Goal: Feedback & Contribution: Contribute content

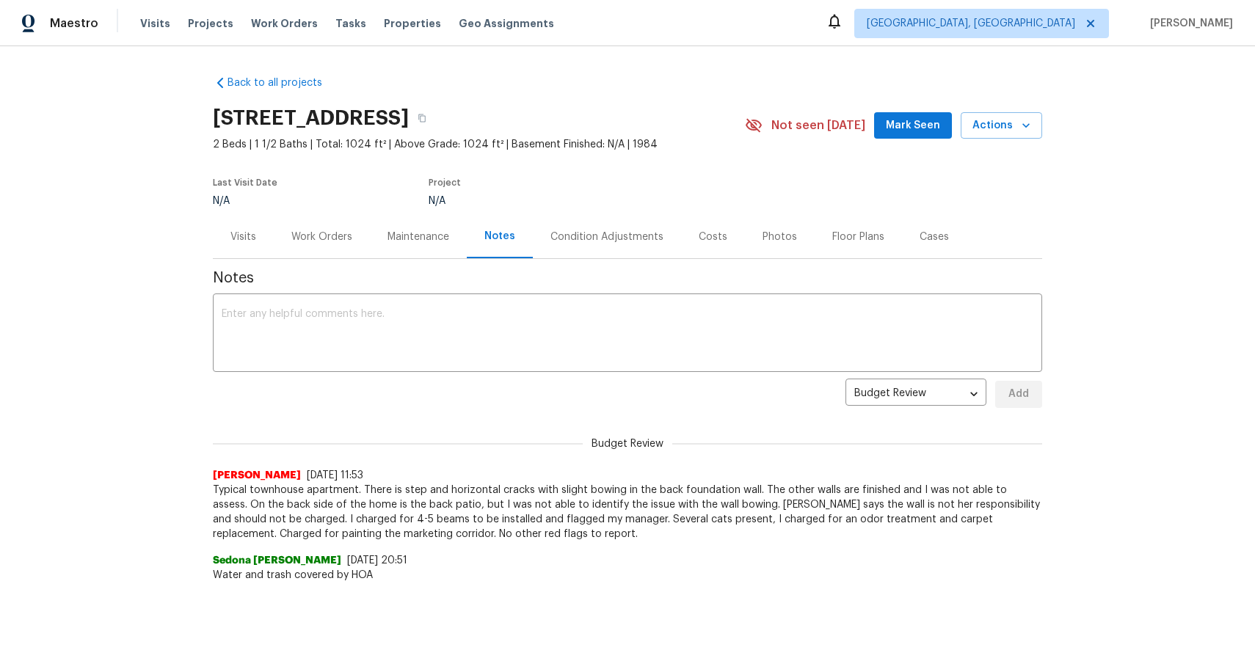
click at [1103, 219] on div "Back to all projects [STREET_ADDRESS] 2 Beds | 1 1/2 Baths | Total: 1024 ft² | …" at bounding box center [627, 348] width 1255 height 604
click at [148, 27] on span "Visits" at bounding box center [155, 23] width 30 height 15
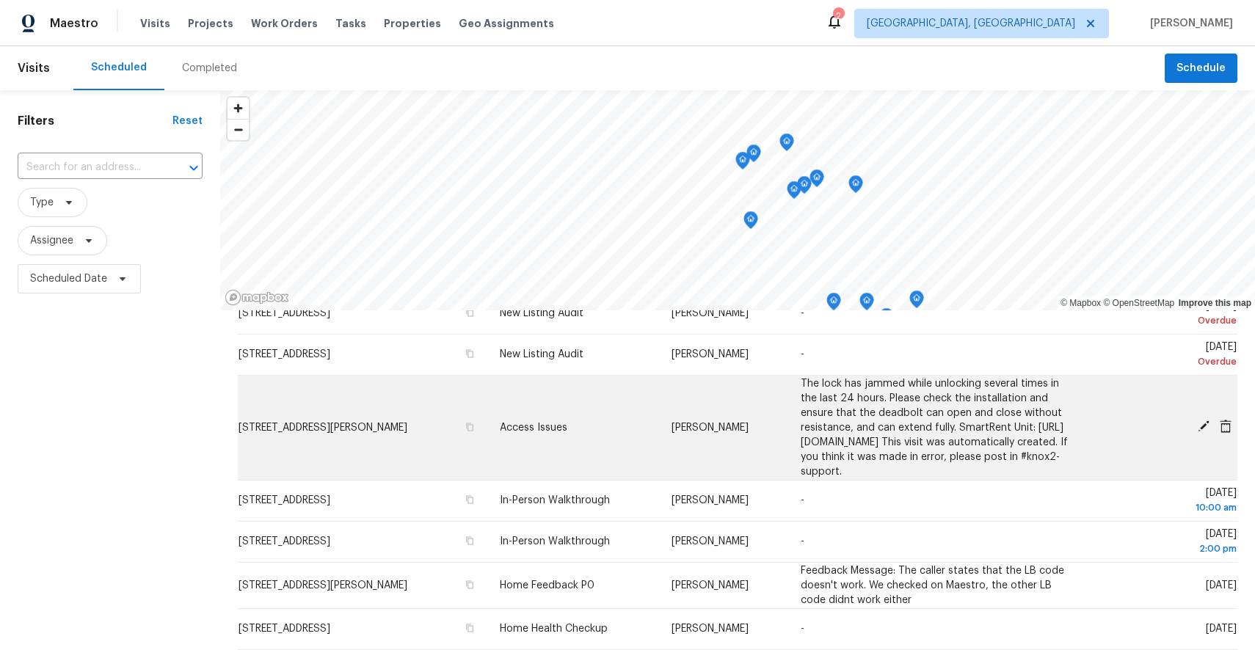
scroll to position [63, 0]
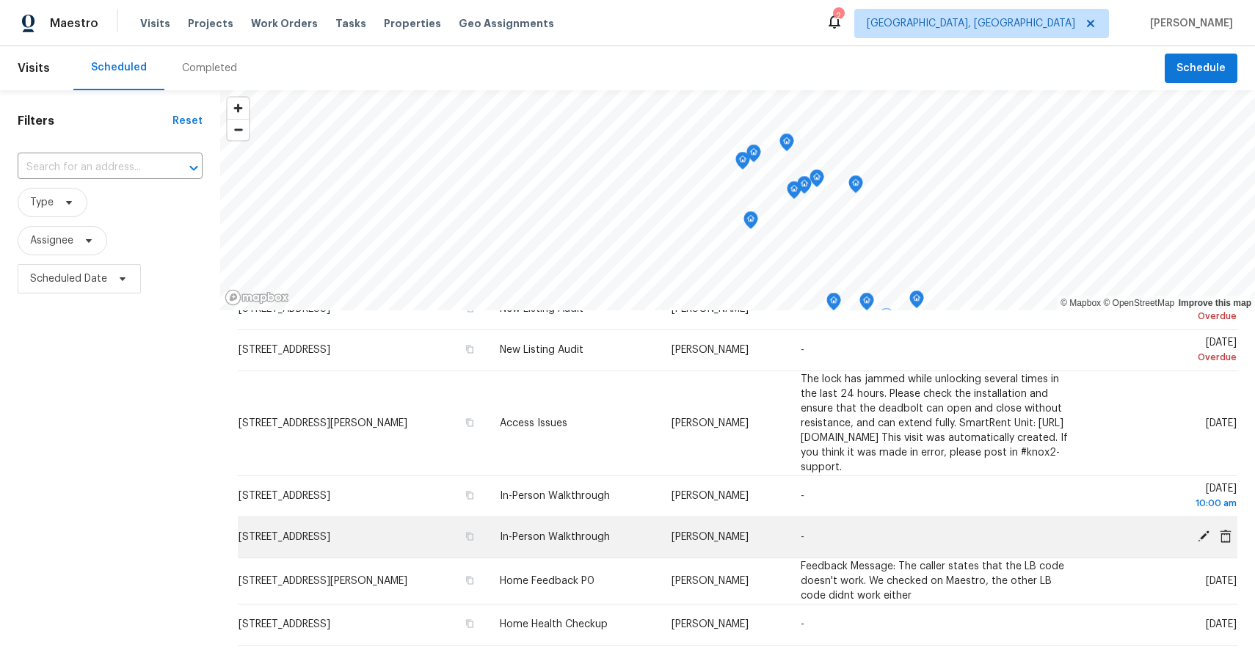
click at [330, 540] on span "[STREET_ADDRESS]" at bounding box center [285, 537] width 92 height 10
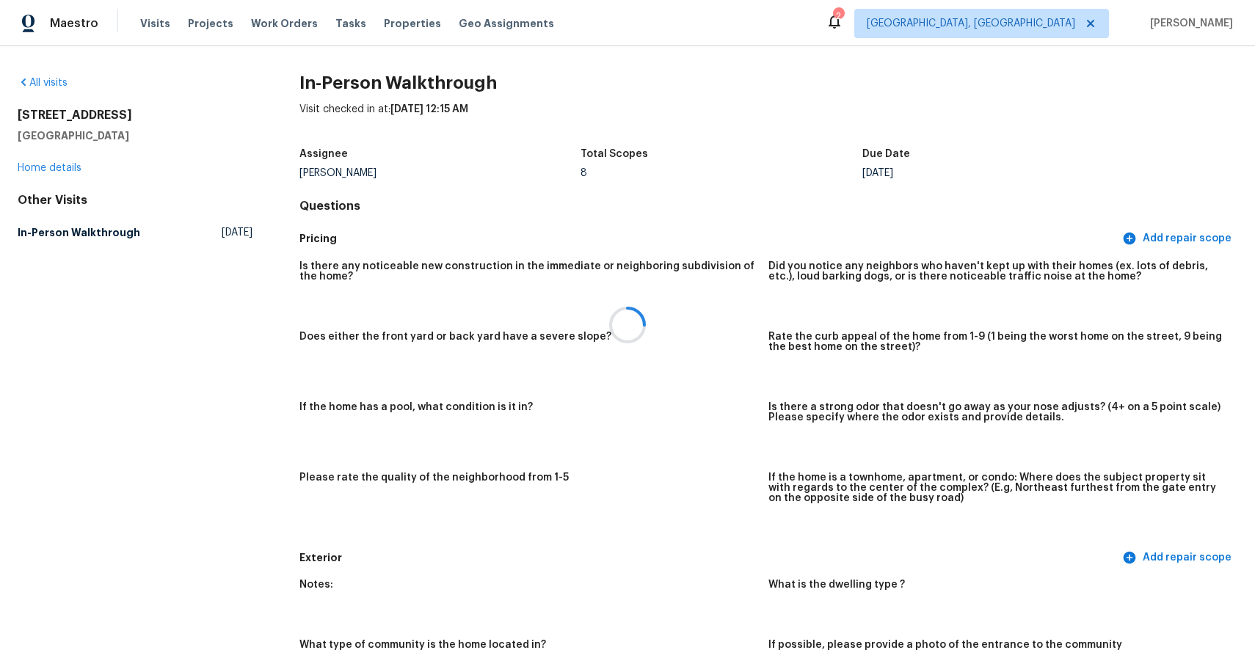
click at [40, 167] on div at bounding box center [627, 325] width 1255 height 650
click at [68, 164] on link "Home details" at bounding box center [50, 168] width 64 height 10
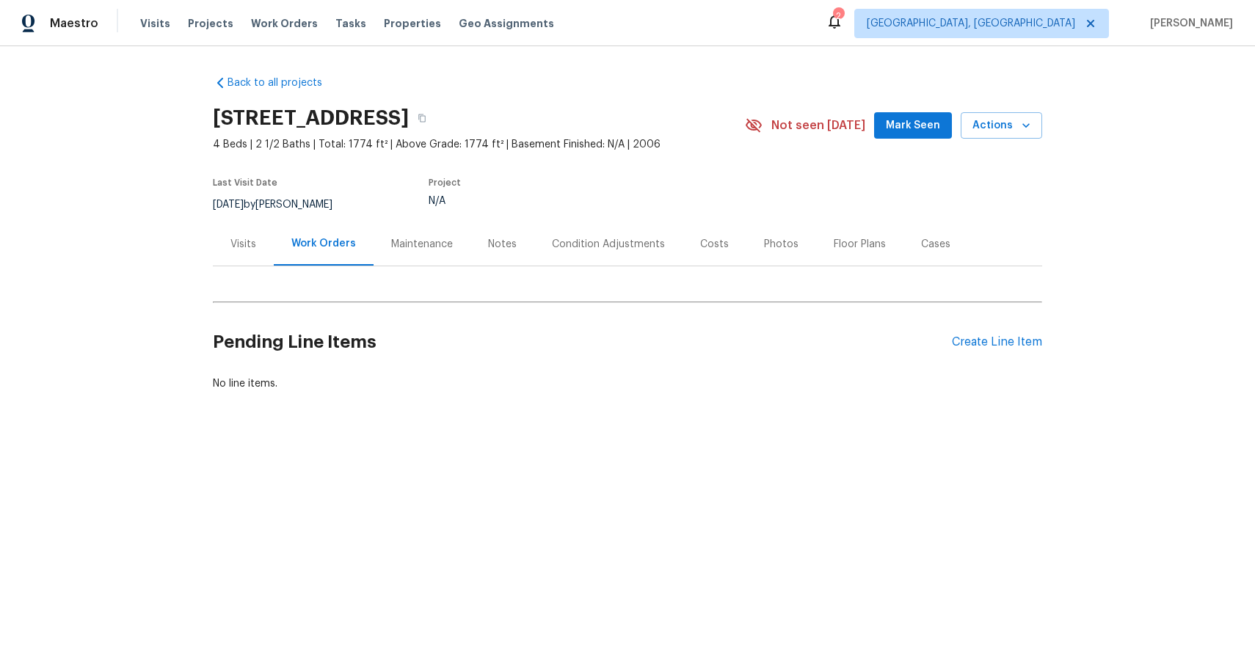
click at [501, 250] on div "Notes" at bounding box center [502, 244] width 29 height 15
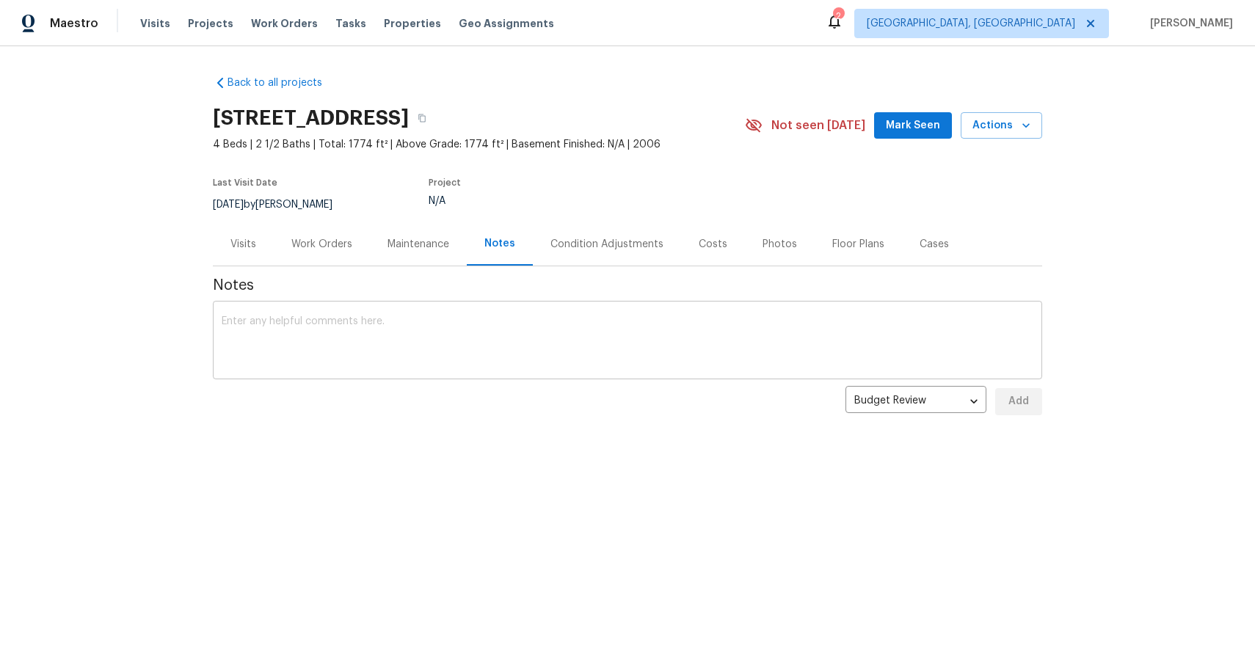
click at [486, 334] on textarea at bounding box center [628, 341] width 812 height 51
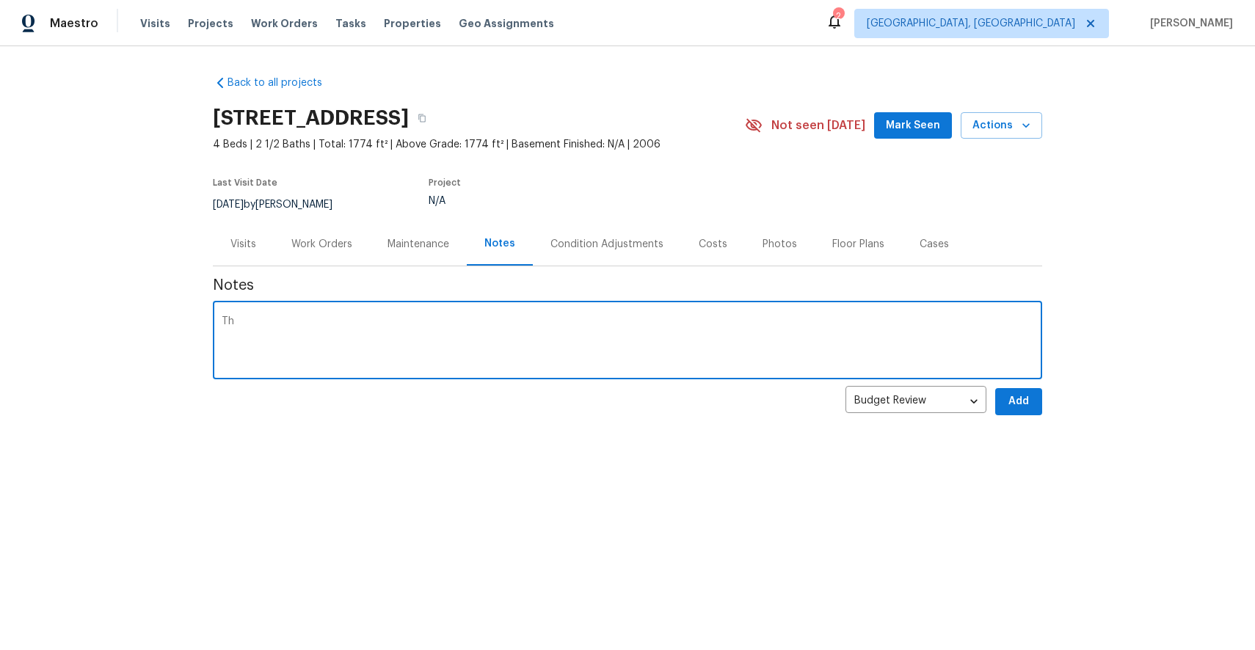
type textarea "T"
type textarea "I"
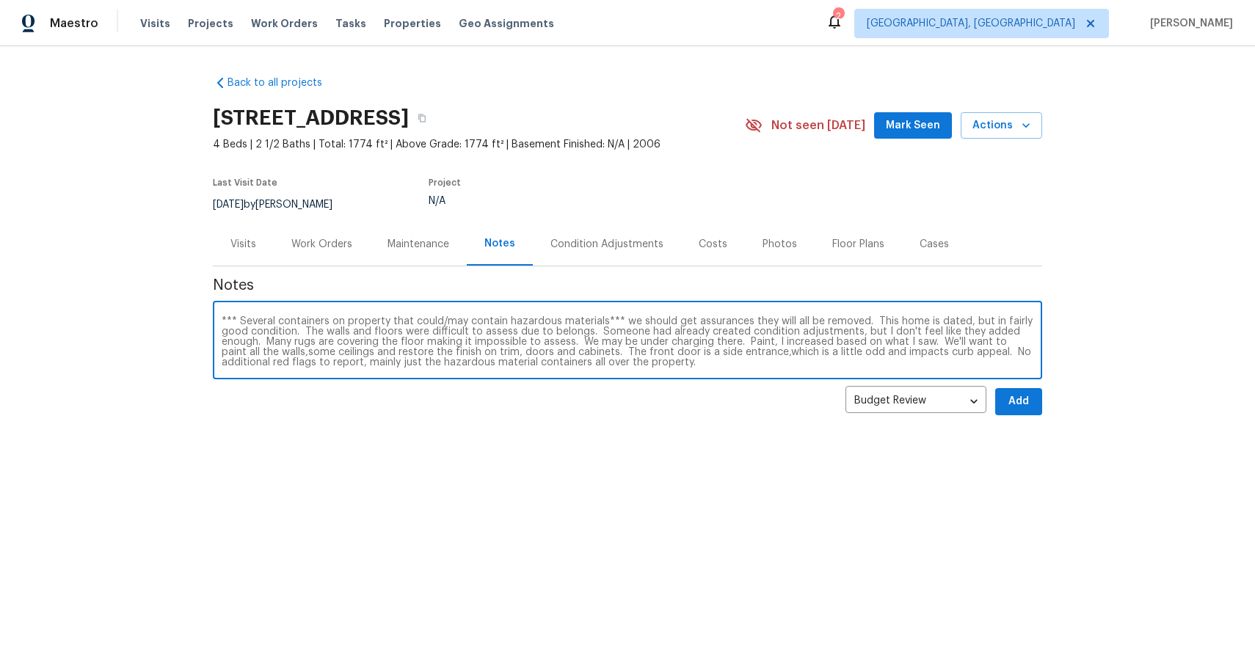
type textarea "*** Several containers on property that could/may contain hazardous materials**…"
click at [1017, 402] on span "Add" at bounding box center [1018, 402] width 23 height 18
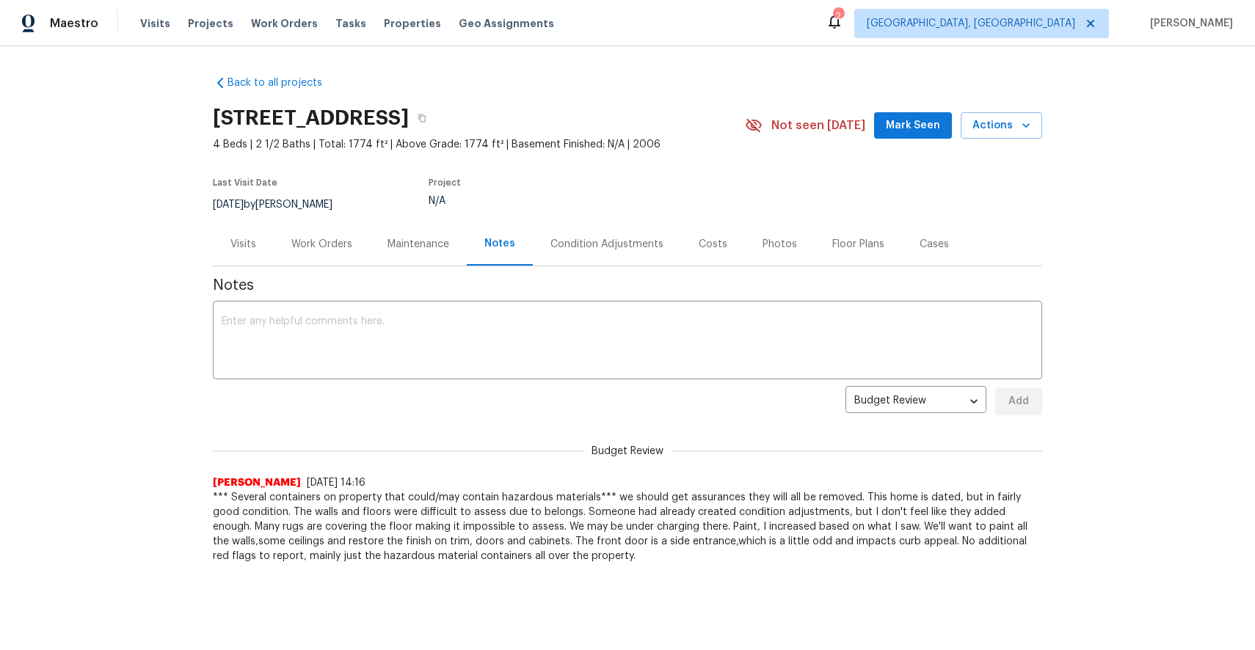
click at [792, 385] on div "Notes x ​ Budget Review budget_review ​ Add Budget Review [PERSON_NAME] [DATE] …" at bounding box center [627, 414] width 829 height 297
click at [384, 21] on span "Properties" at bounding box center [412, 23] width 57 height 15
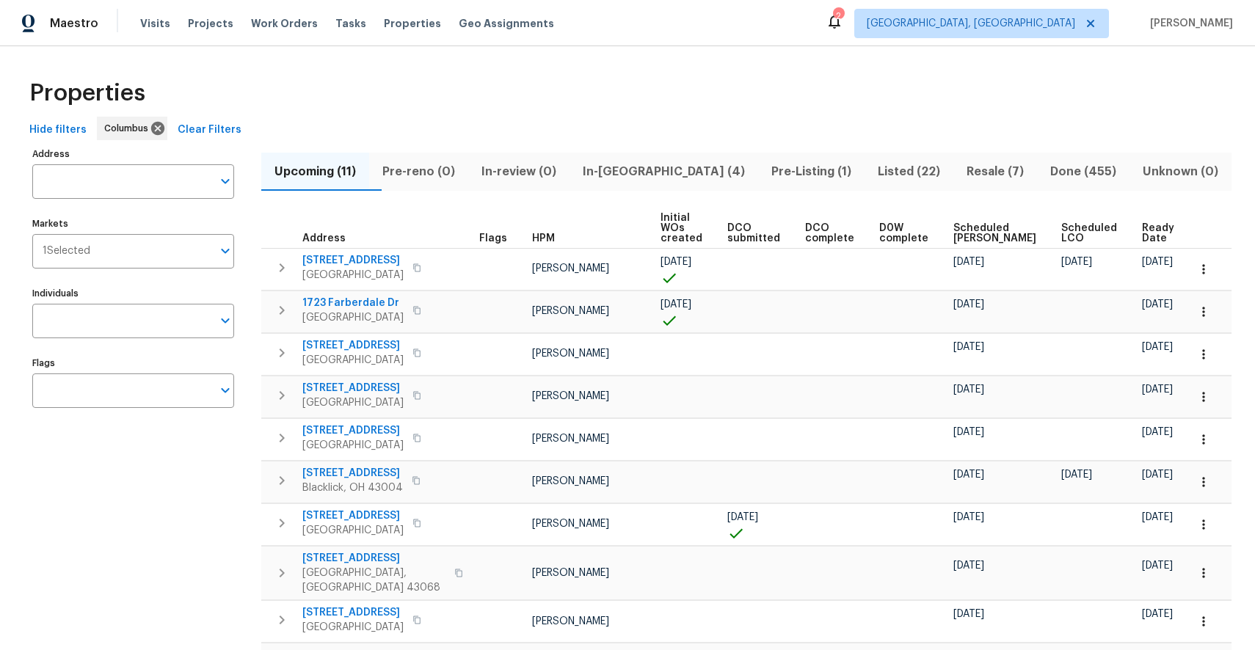
click at [150, 31] on div "Visits Projects Work Orders Tasks Properties Geo Assignments" at bounding box center [356, 23] width 432 height 29
click at [150, 26] on span "Visits" at bounding box center [155, 23] width 30 height 15
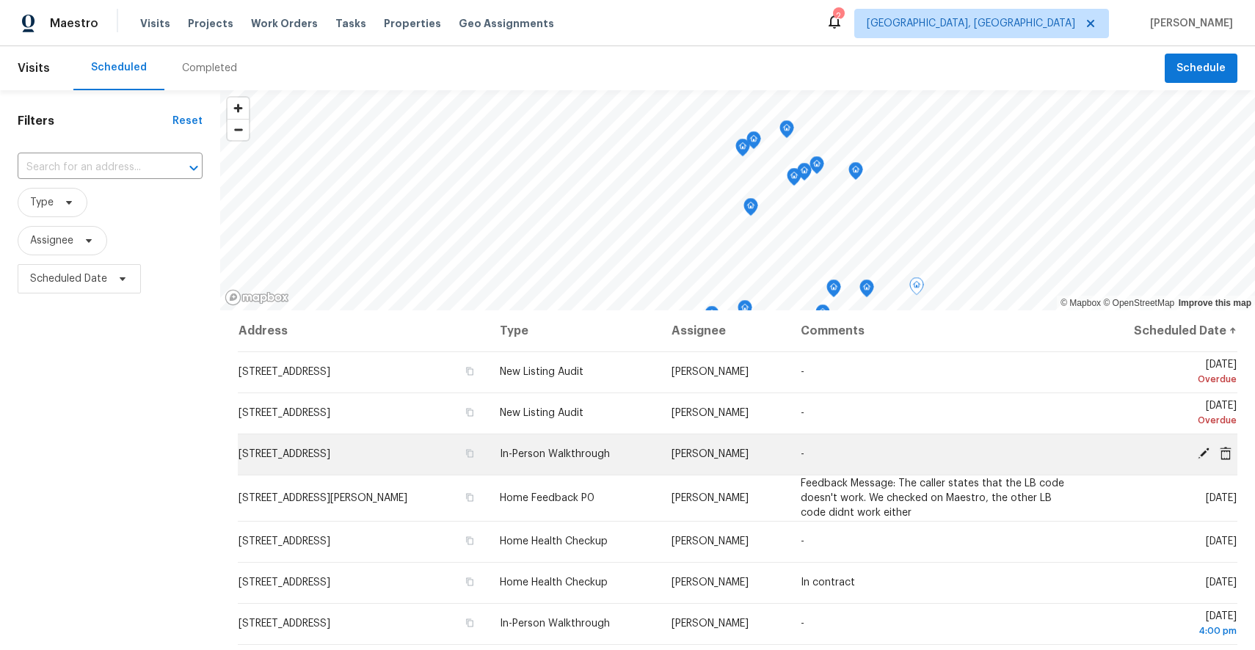
click at [363, 468] on td "[STREET_ADDRESS]" at bounding box center [363, 454] width 250 height 41
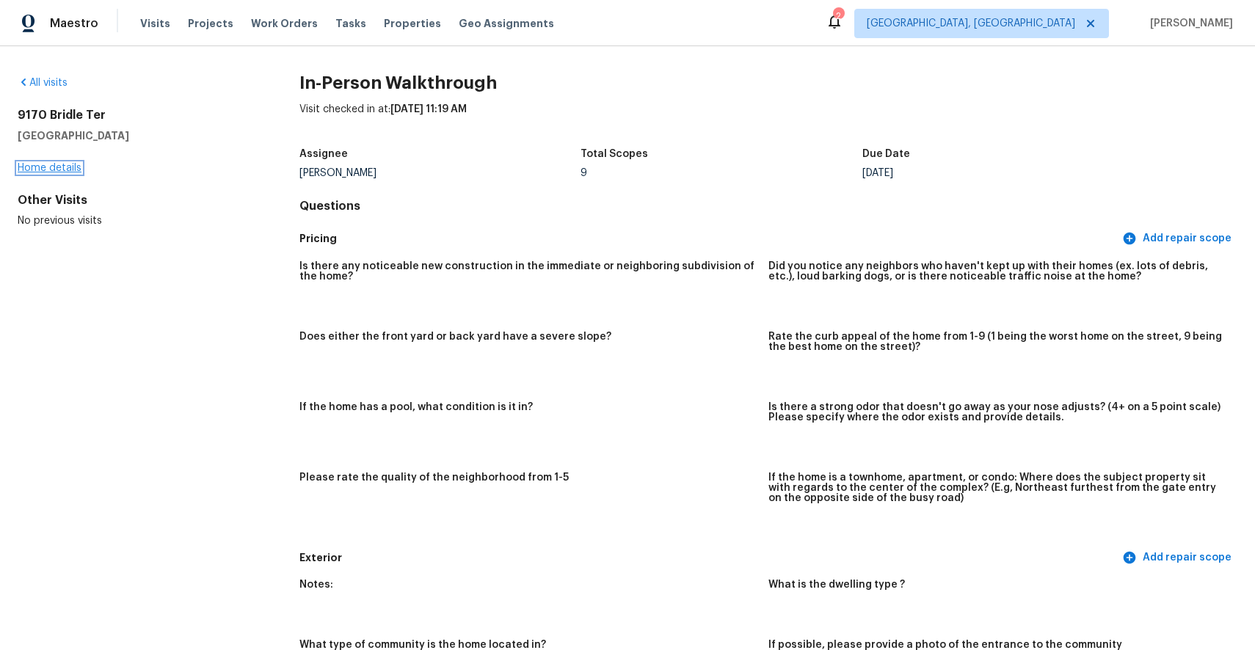
click at [68, 168] on link "Home details" at bounding box center [50, 168] width 64 height 10
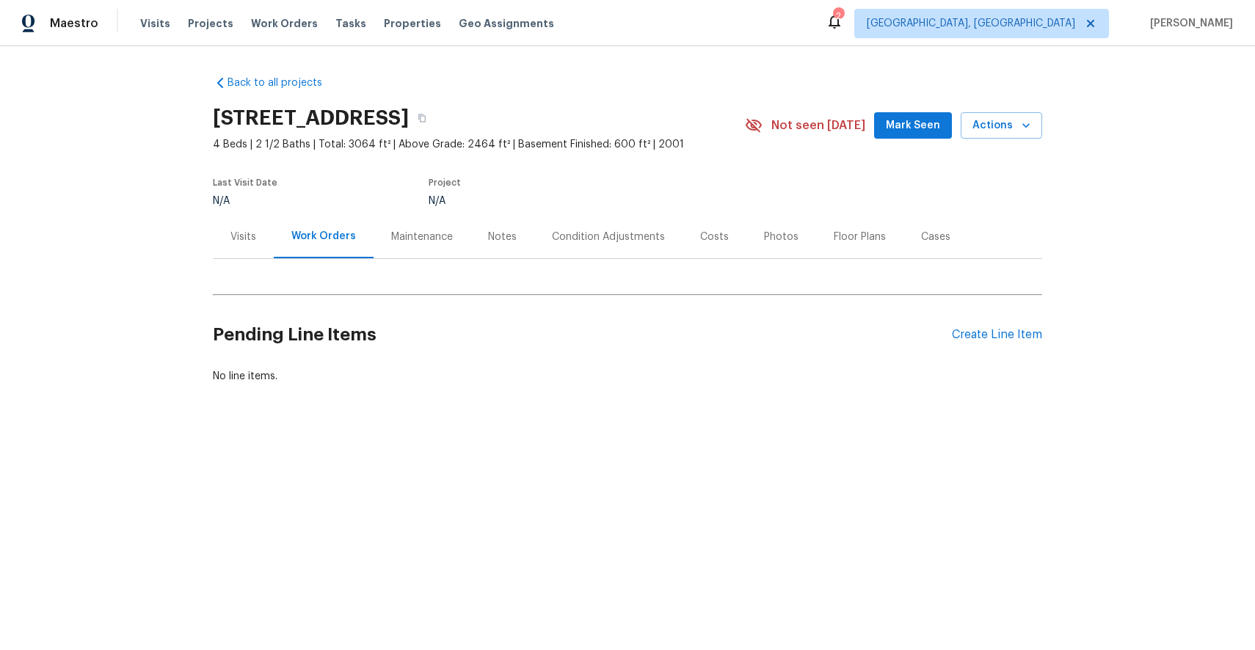
click at [495, 236] on div "Notes" at bounding box center [502, 237] width 29 height 15
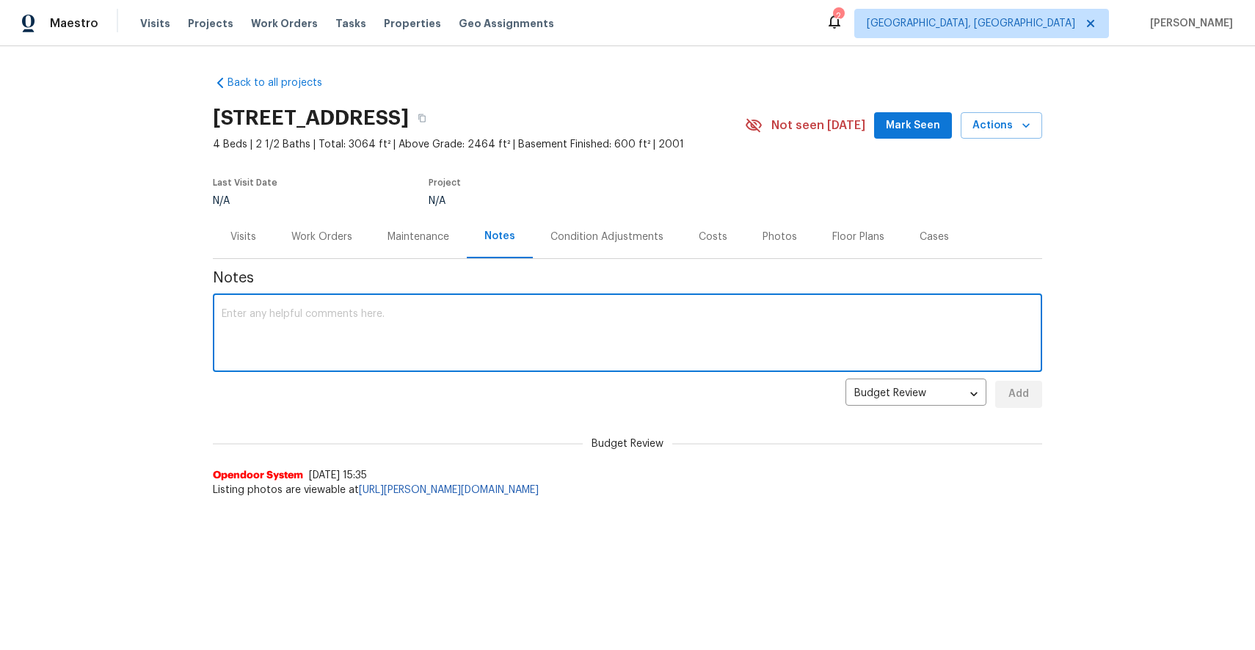
click at [413, 311] on textarea at bounding box center [628, 334] width 812 height 51
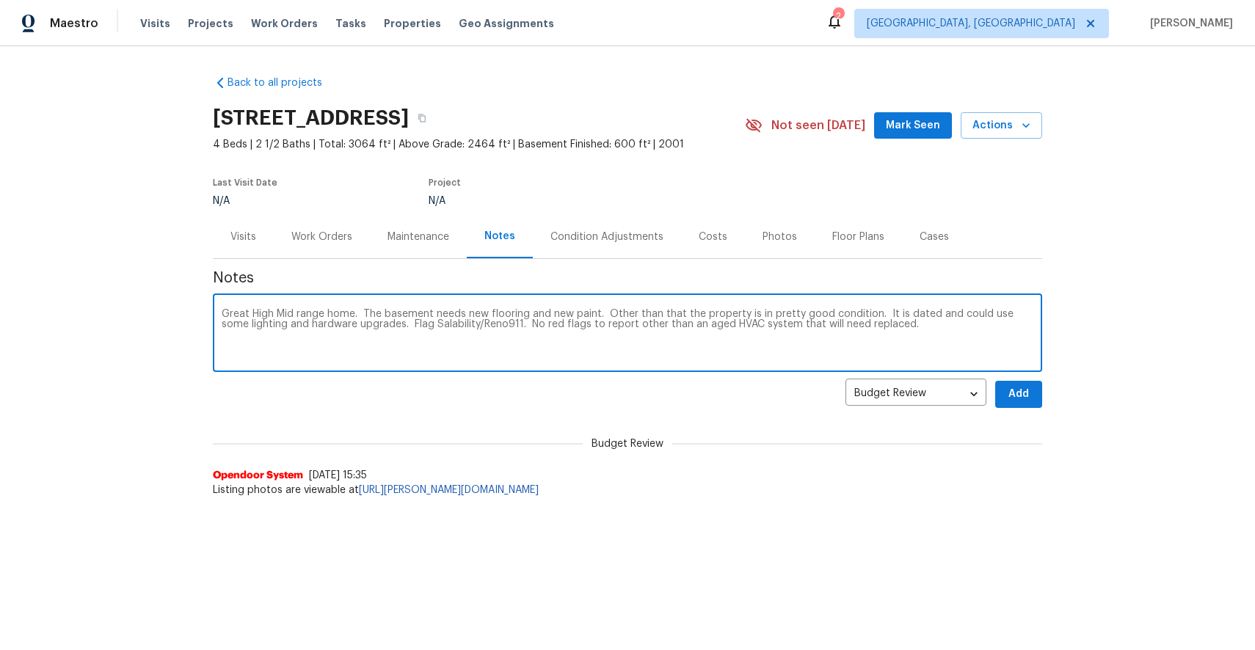
type textarea "Great High Mid range home. The basement needs new flooring and new paint. Other…"
click at [1022, 395] on span "Add" at bounding box center [1018, 394] width 23 height 18
